Goal: Information Seeking & Learning: Learn about a topic

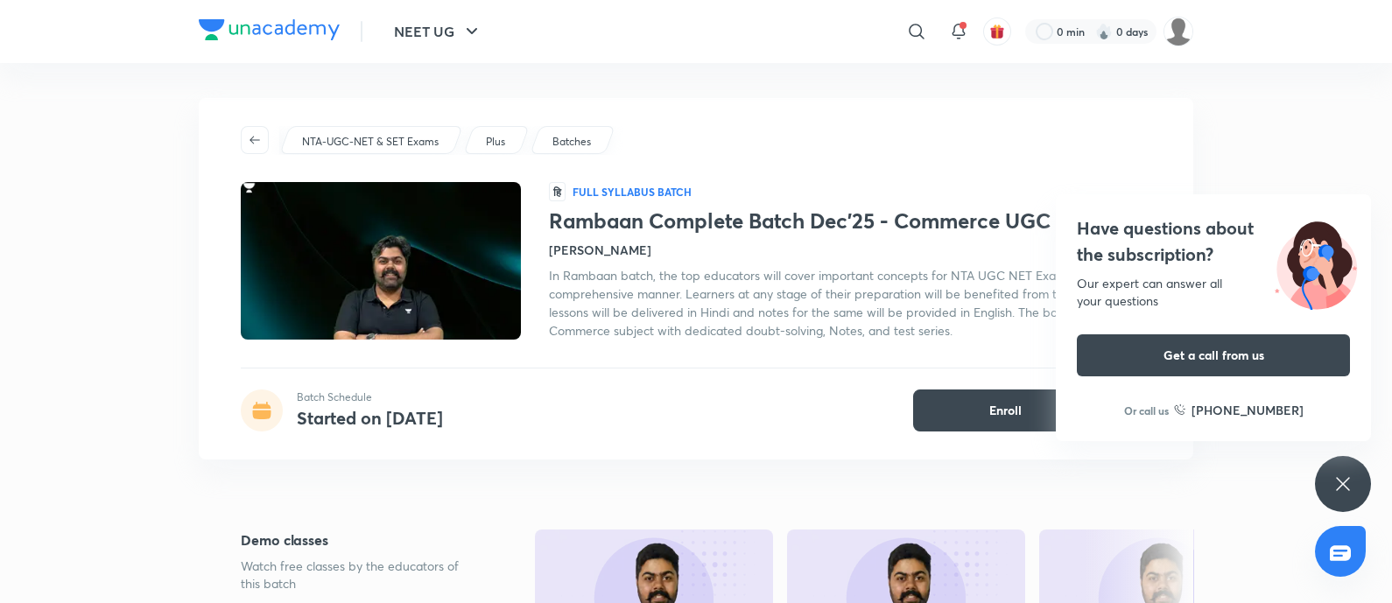
click at [1344, 483] on icon at bounding box center [1342, 483] width 13 height 13
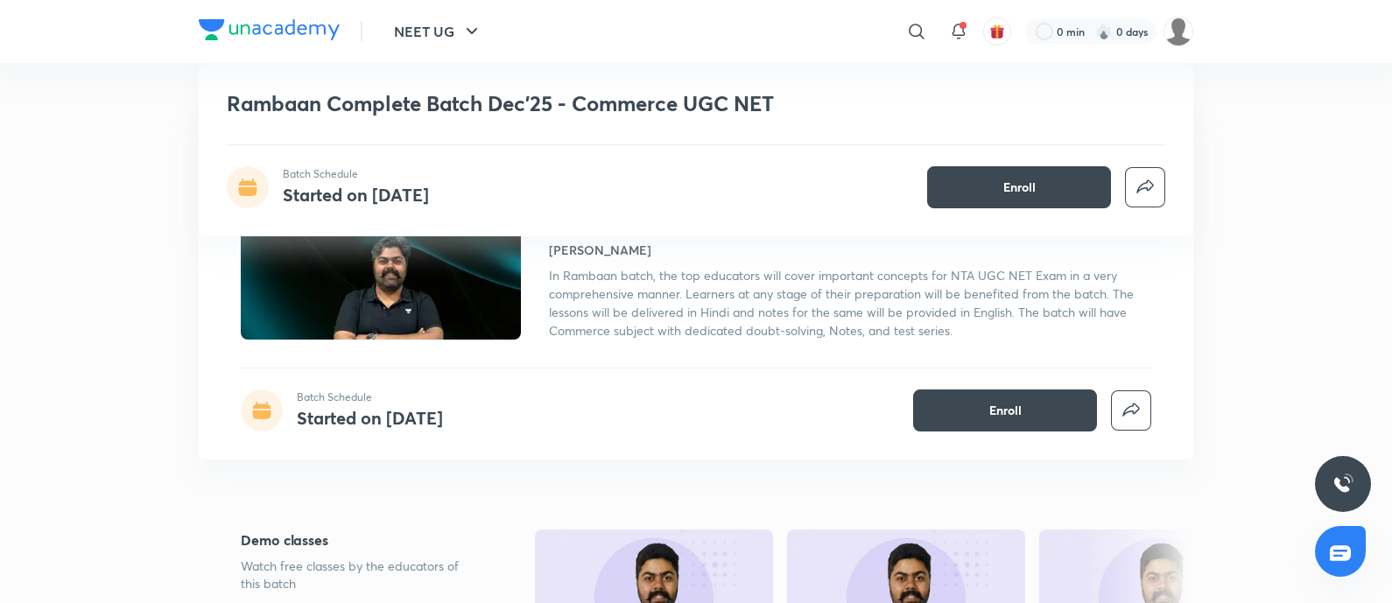
scroll to position [273, 0]
